Goal: Answer question/provide support: Share knowledge or assist other users

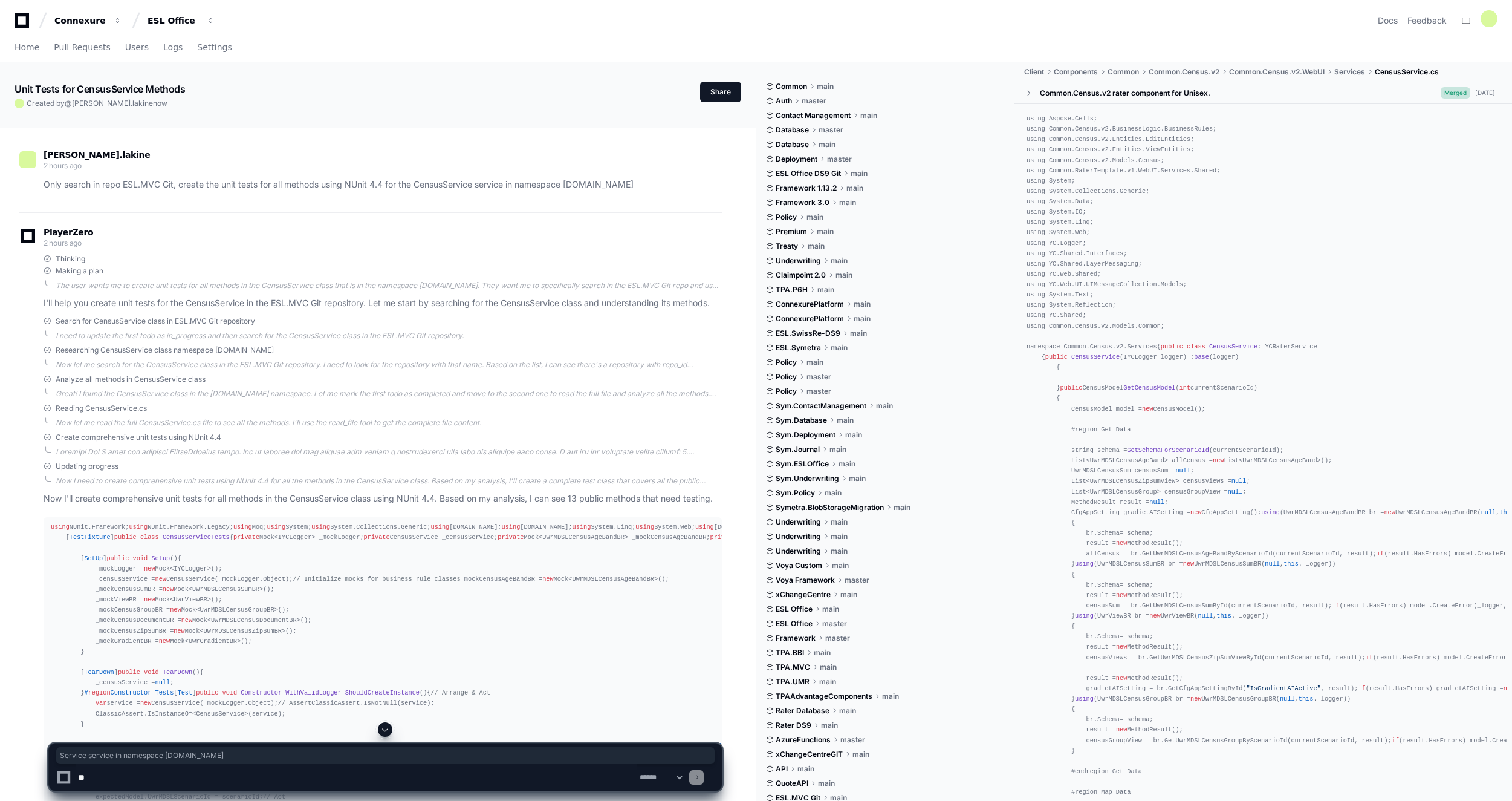
drag, startPoint x: 444, startPoint y: 184, endPoint x: 706, endPoint y: 188, distance: 262.0
click at [706, 188] on p "Only search in repo ESL.MVC Git, create the unit tests for all methods using NU…" at bounding box center [383, 184] width 678 height 14
click at [345, 193] on div "[PERSON_NAME].lakine 2 hours ago Only search in repo ESL.MVC Git, create the un…" at bounding box center [371, 173] width 703 height 77
drag, startPoint x: 390, startPoint y: 183, endPoint x: 347, endPoint y: 187, distance: 43.2
click at [347, 187] on p "Only search in repo ESL.MVC Git, create the unit tests for all methods using NU…" at bounding box center [383, 184] width 678 height 14
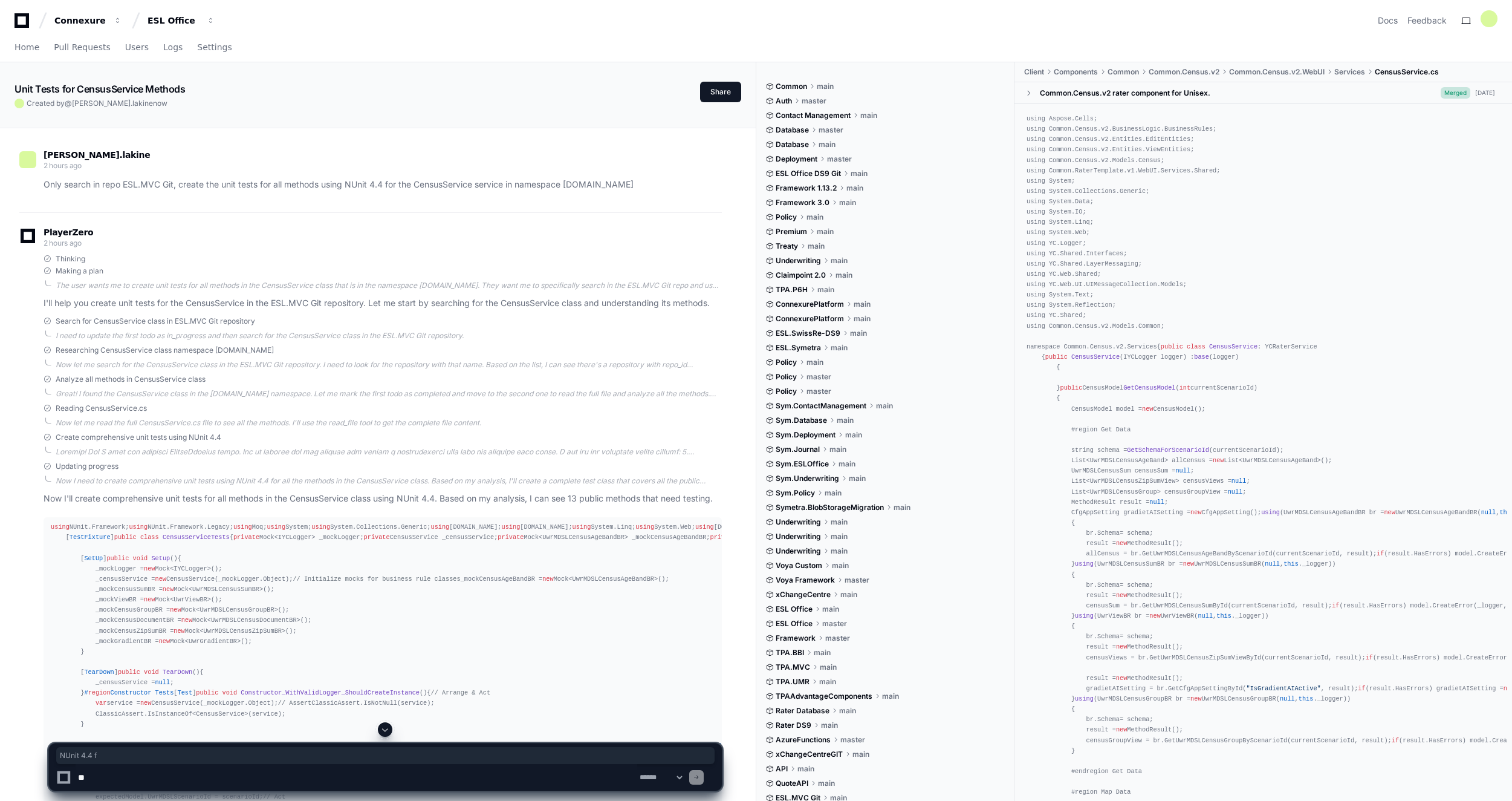
drag, startPoint x: 347, startPoint y: 187, endPoint x: 409, endPoint y: 191, distance: 62.1
click at [409, 191] on p "Only search in repo ESL.MVC Git, create the unit tests for all methods using NU…" at bounding box center [383, 184] width 678 height 14
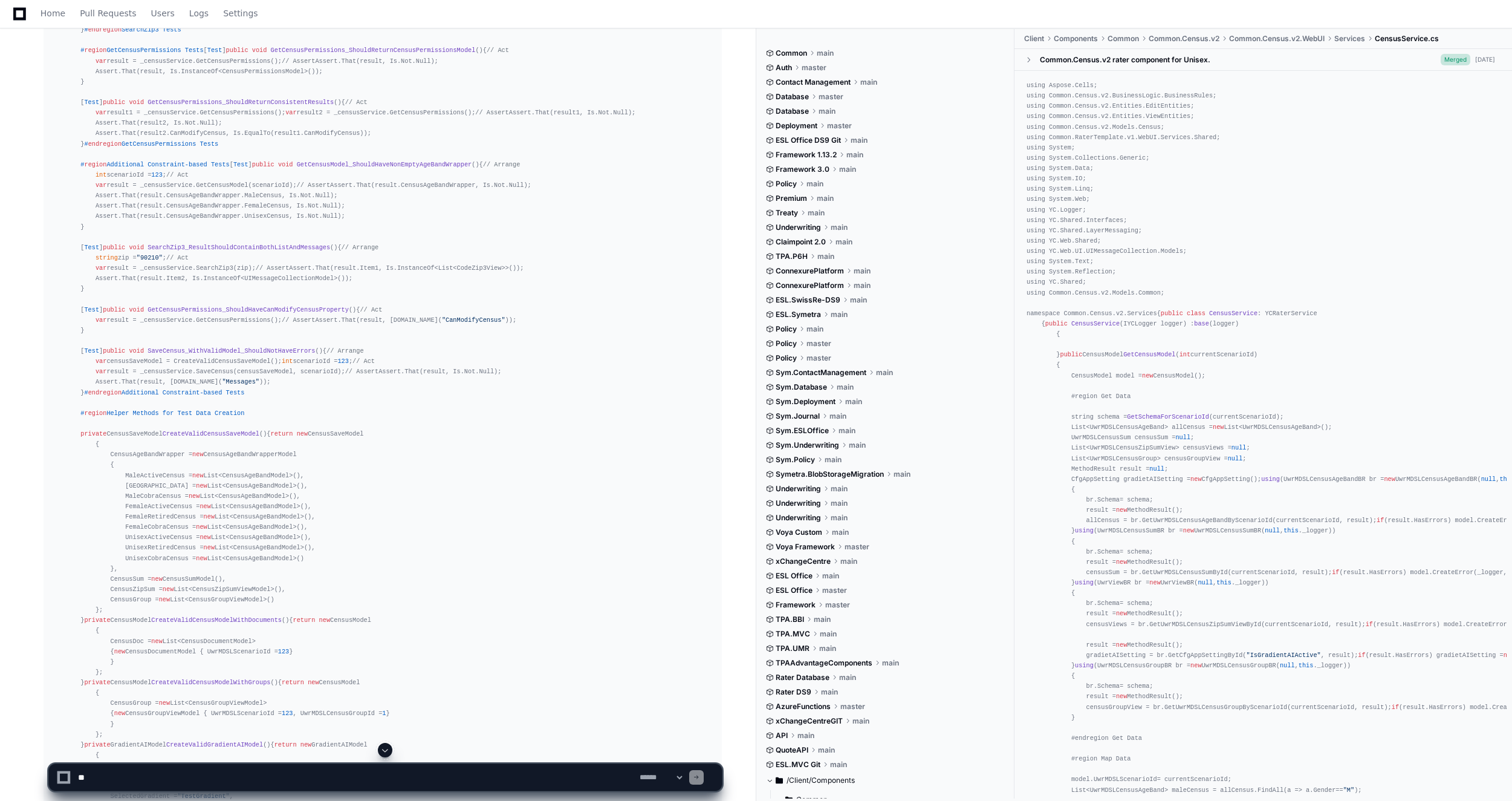
scroll to position [6652, 0]
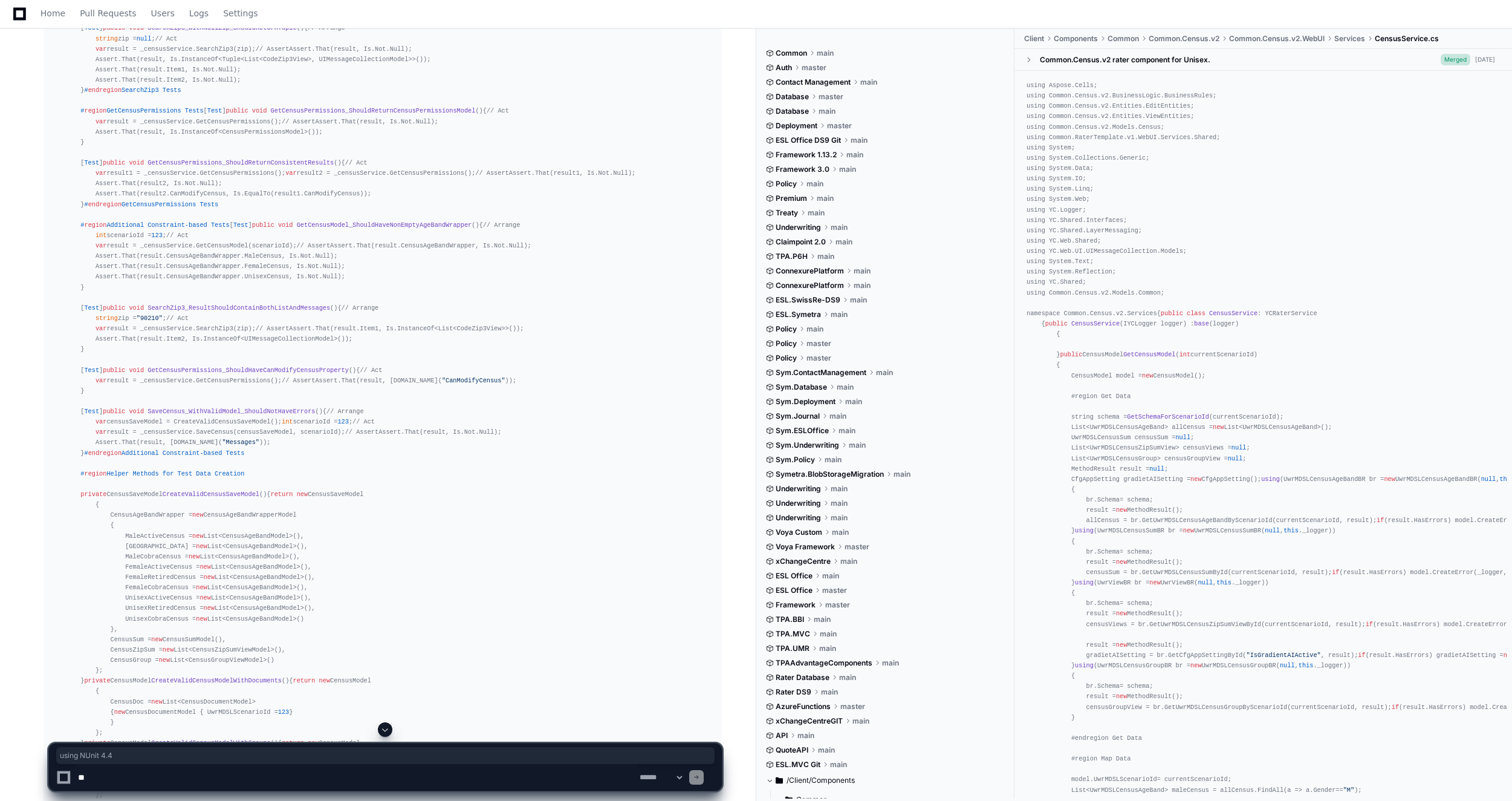
drag, startPoint x: 406, startPoint y: 353, endPoint x: 471, endPoint y: 356, distance: 65.1
copy p "using NUnit 4.4"
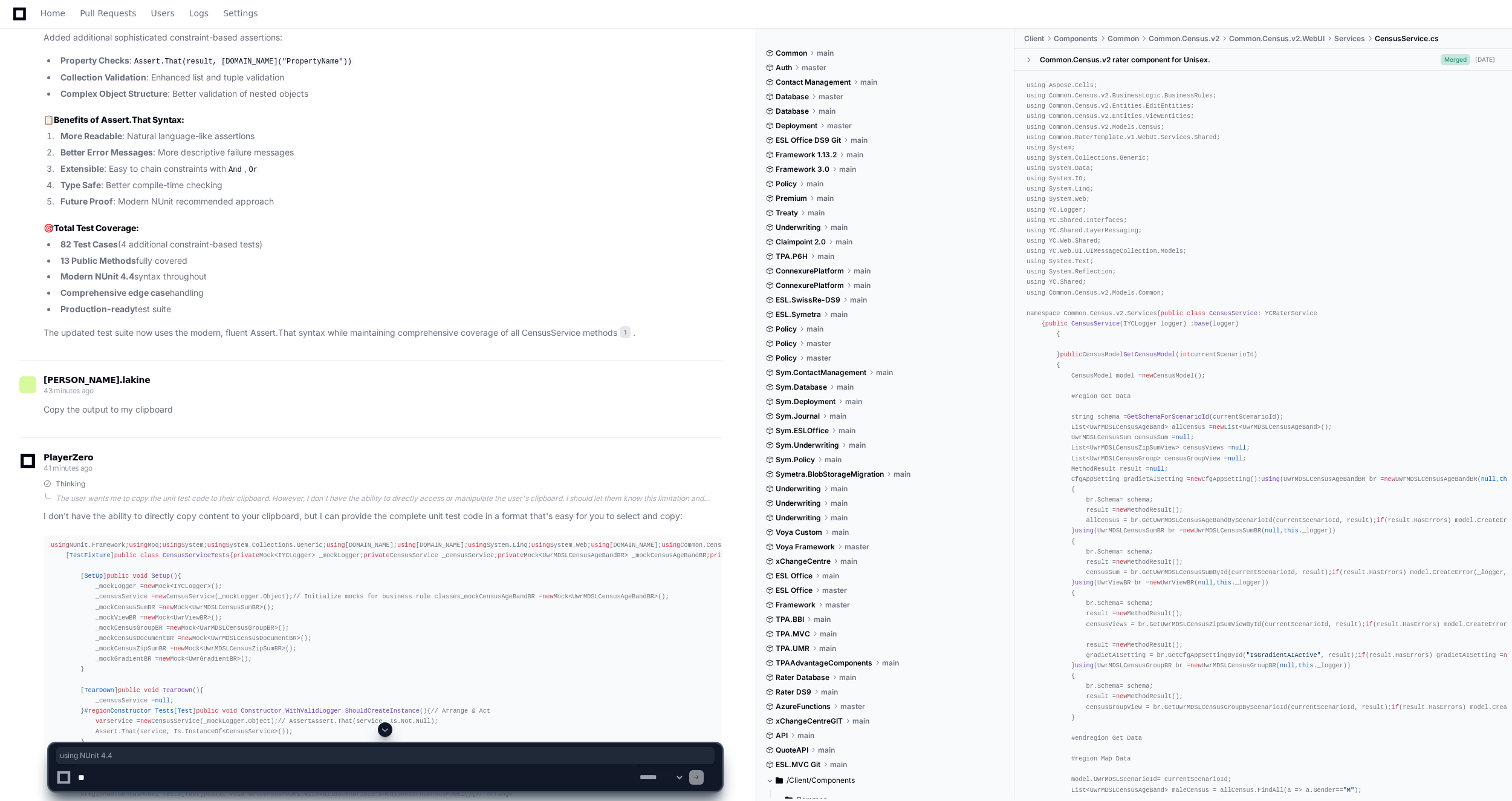
scroll to position [8164, 0]
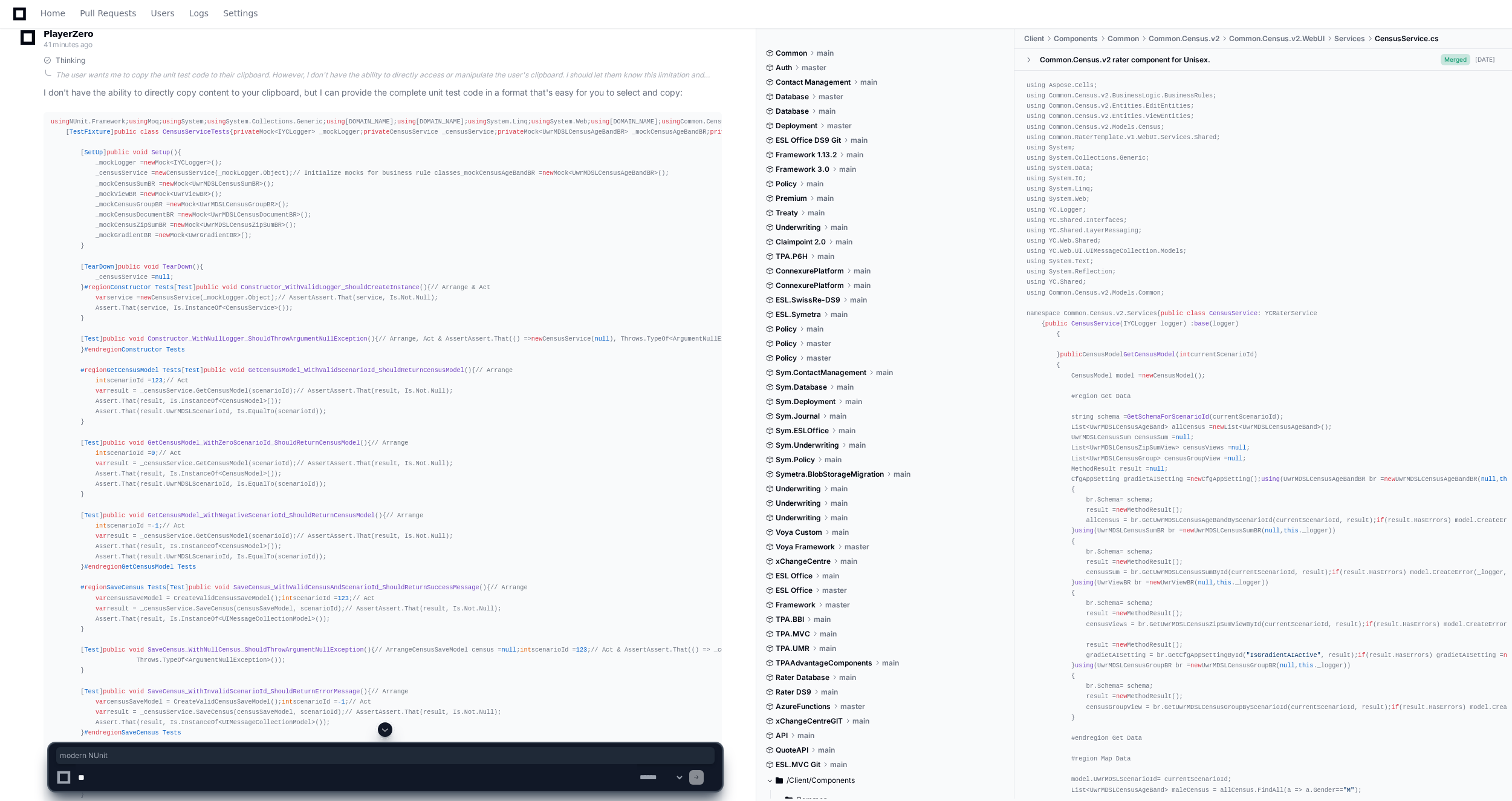
drag, startPoint x: 180, startPoint y: 445, endPoint x: 235, endPoint y: 442, distance: 55.1
copy p "modern NUnit"
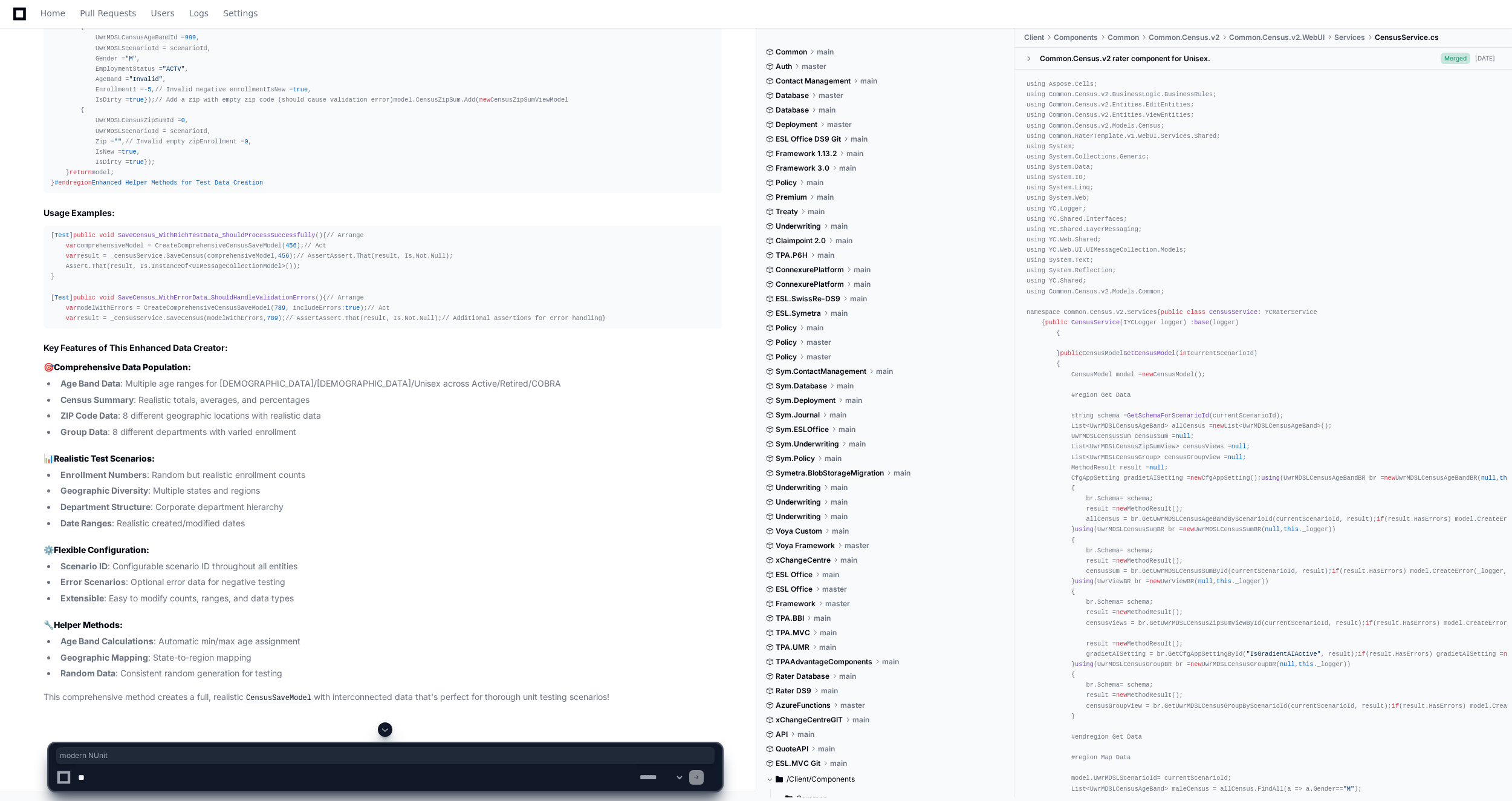
scroll to position [14696, 0]
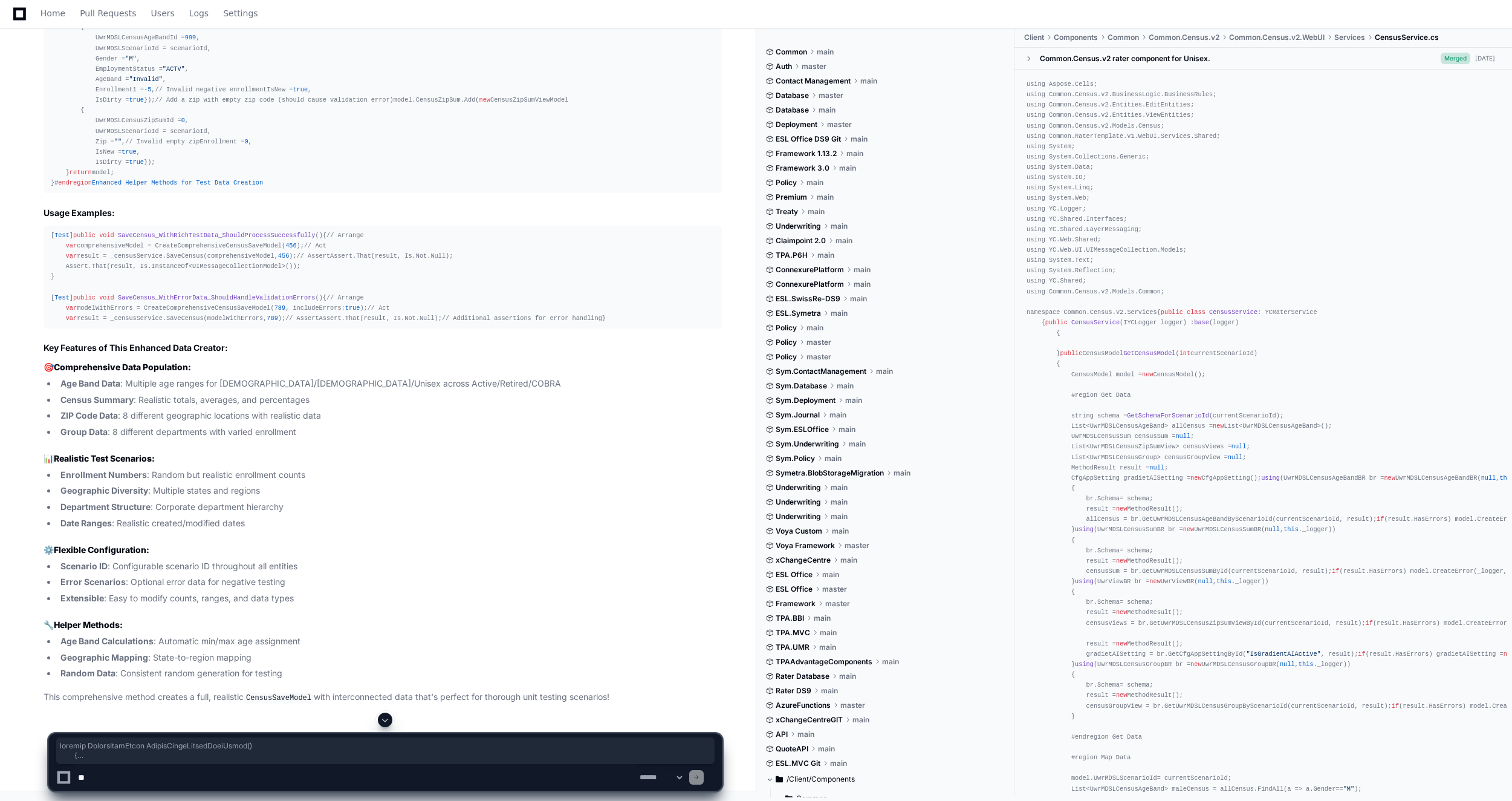
drag, startPoint x: 72, startPoint y: 281, endPoint x: 95, endPoint y: 490, distance: 210.3
drag, startPoint x: 95, startPoint y: 490, endPoint x: 74, endPoint y: 304, distance: 187.2
copy div "private CensusSaveModel CreateValidCensusSaveModel () { return new CensusSaveMo…"
